Goal: Obtain resource: Download file/media

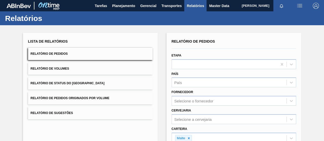
scroll to position [93, 0]
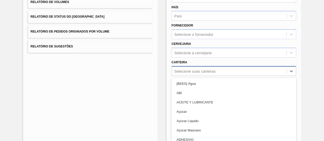
click at [185, 71] on div "option [BEES] Água focused, 1 of 101. 101 results available. Use Up and Down to…" at bounding box center [234, 71] width 125 height 10
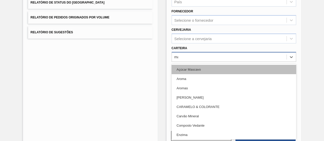
type input "mal"
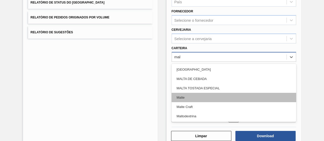
click at [197, 100] on div "Malte" at bounding box center [234, 97] width 125 height 9
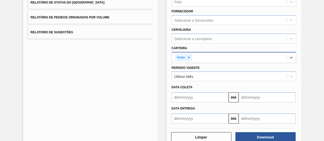
click at [195, 101] on input "text" at bounding box center [200, 98] width 57 height 10
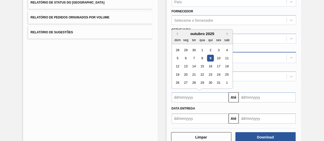
click at [141, 97] on div "Lista de Relatórios Relatório de Pedidos Relatório de Volumes Relatório de Stat…" at bounding box center [90, 50] width 135 height 196
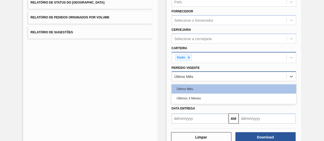
click at [205, 76] on div "Último Mês" at bounding box center [229, 76] width 115 height 7
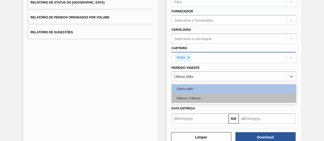
click at [205, 96] on div "Últimos 3 Meses" at bounding box center [234, 98] width 125 height 9
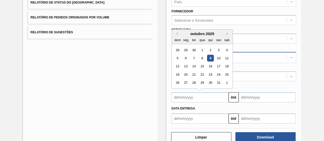
click at [201, 97] on input "text" at bounding box center [200, 98] width 57 height 10
click at [200, 48] on div "1" at bounding box center [202, 50] width 7 height 7
type input "[DATE]"
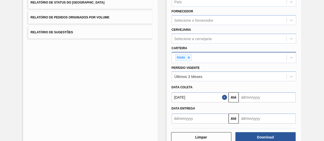
click at [255, 96] on input "text" at bounding box center [267, 98] width 57 height 10
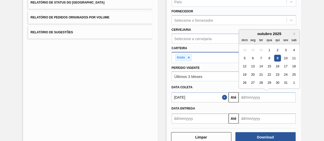
click at [278, 58] on div "9" at bounding box center [277, 58] width 7 height 7
type input "[DATE]"
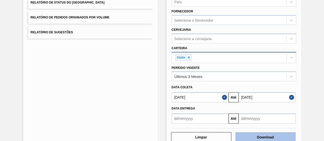
scroll to position [93, 0]
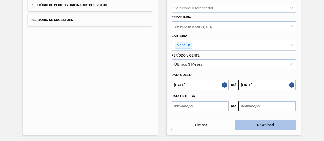
click at [257, 123] on button "Download" at bounding box center [265, 125] width 60 height 10
